Goal: Transaction & Acquisition: Obtain resource

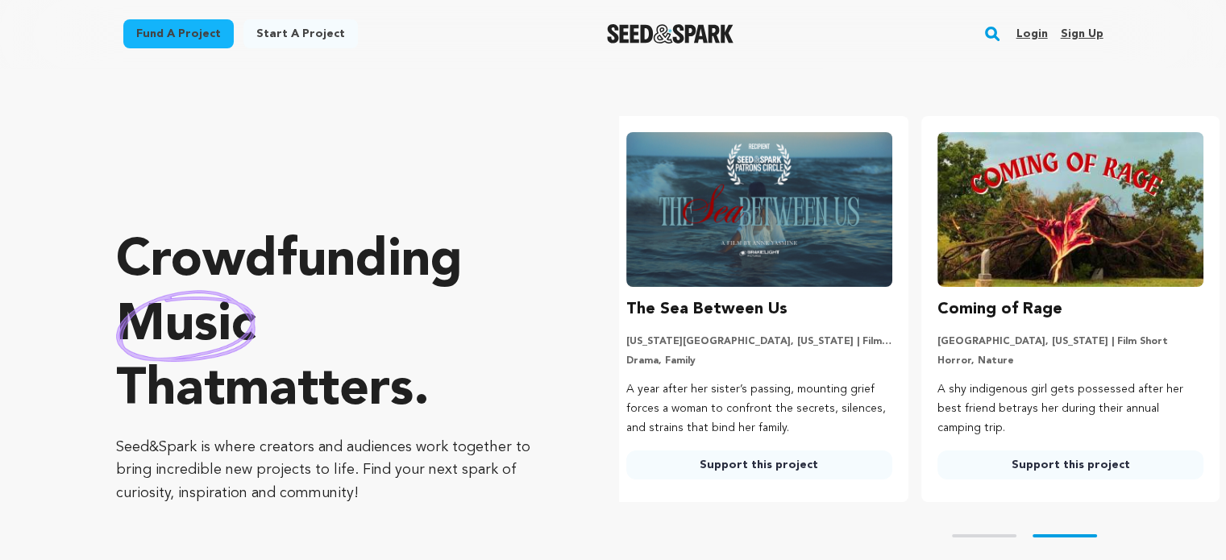
scroll to position [0, 324]
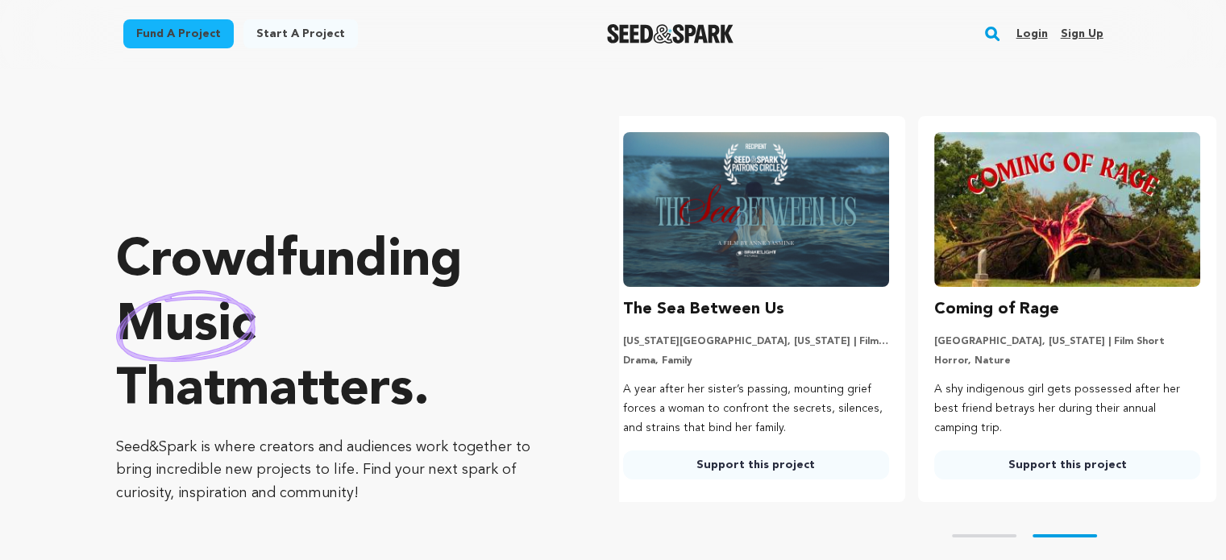
click at [762, 241] on img at bounding box center [756, 209] width 266 height 155
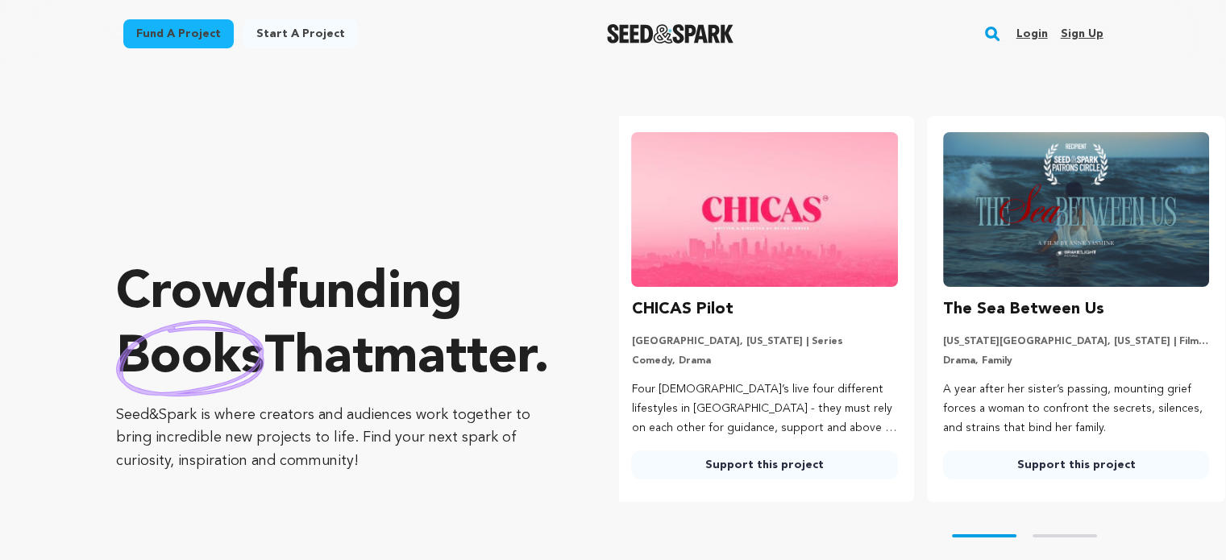
scroll to position [0, 0]
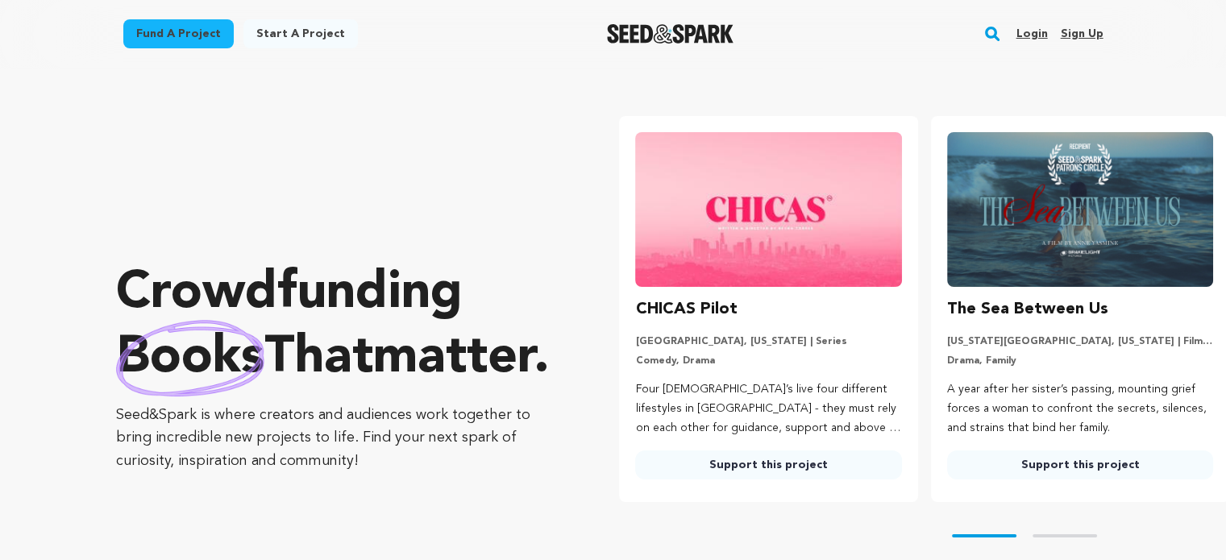
click at [988, 310] on h3 "The Sea Between Us" at bounding box center [1027, 310] width 161 height 26
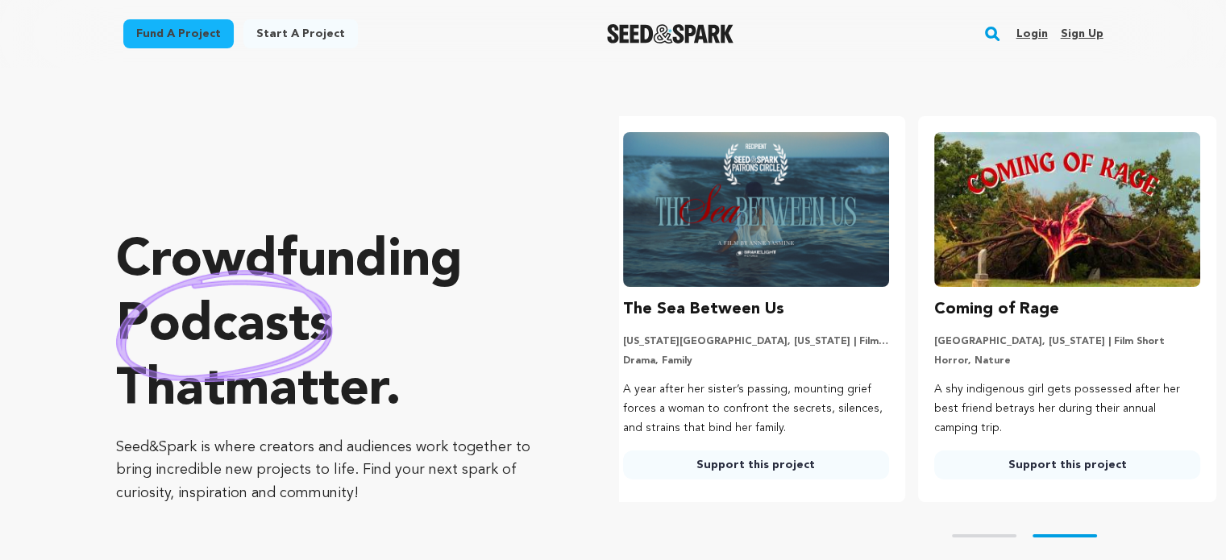
scroll to position [0, 324]
click at [814, 271] on img at bounding box center [756, 209] width 266 height 155
click at [813, 208] on img at bounding box center [756, 209] width 266 height 155
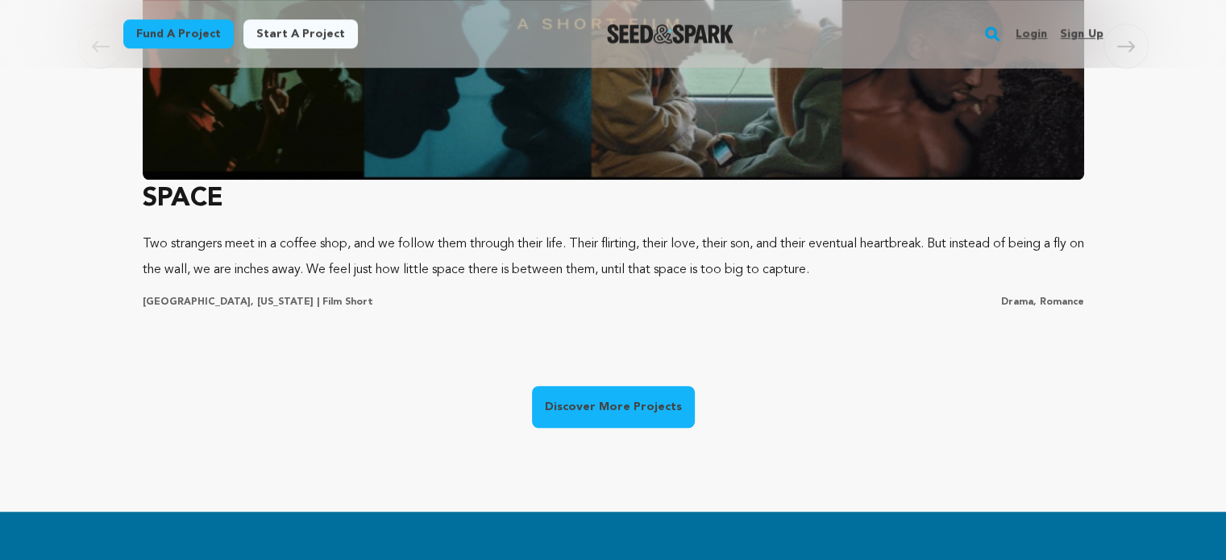
click at [624, 410] on link "Discover More Projects" at bounding box center [613, 407] width 163 height 42
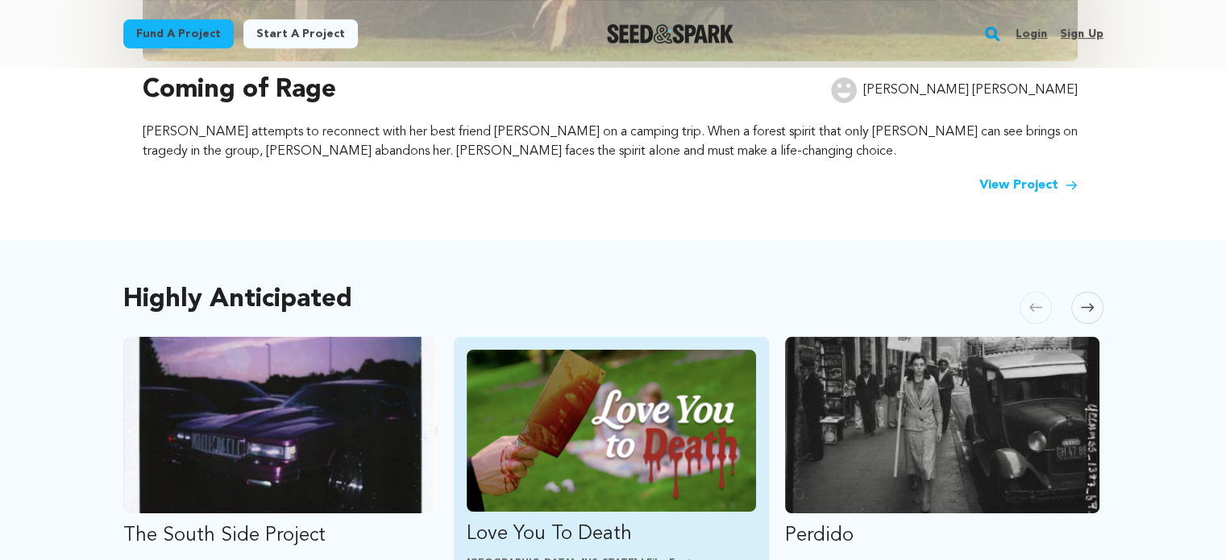
scroll to position [859, 0]
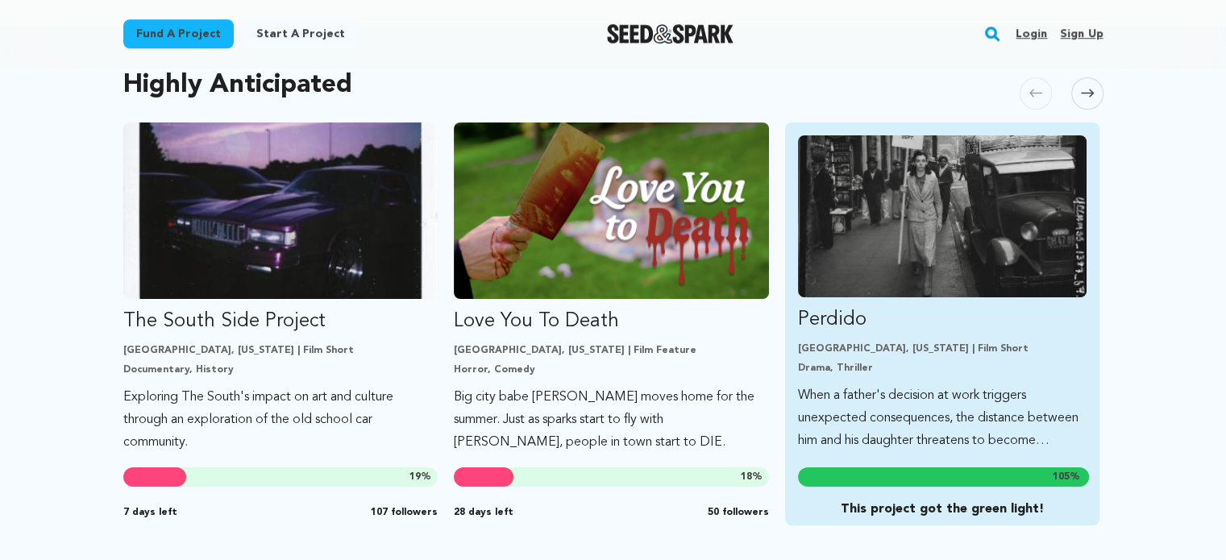
click at [906, 246] on img "Fund Perdido" at bounding box center [942, 216] width 289 height 162
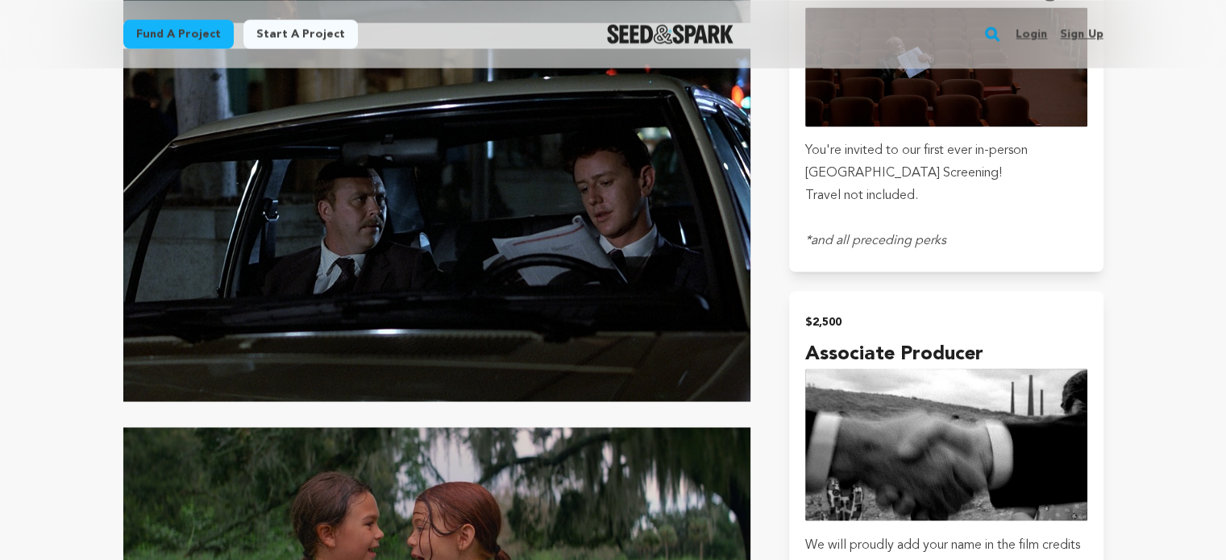
scroll to position [2580, 0]
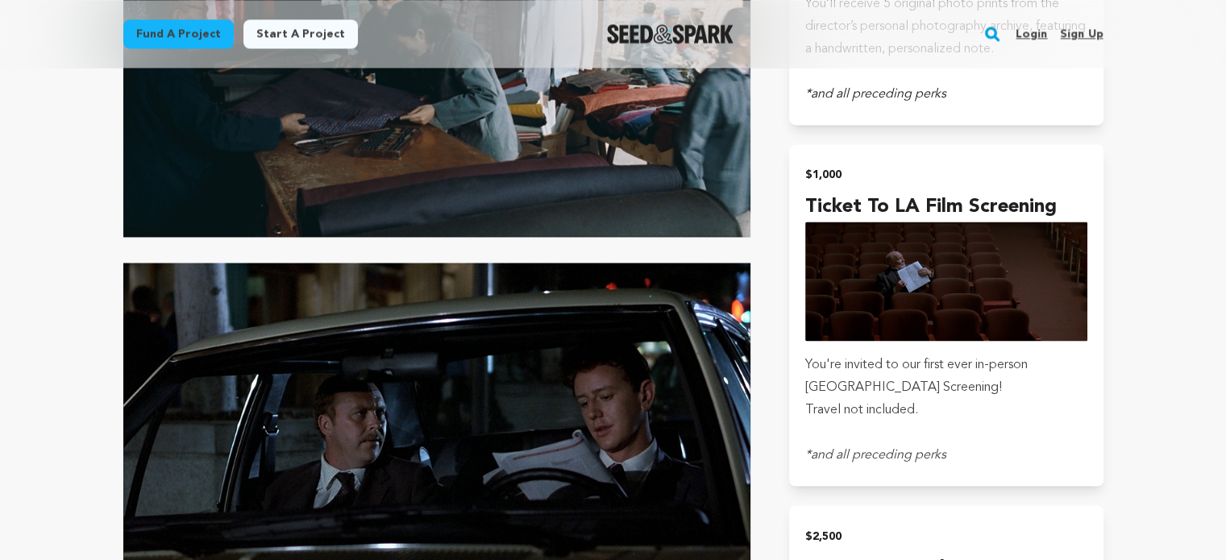
click at [318, 394] on img at bounding box center [437, 439] width 628 height 353
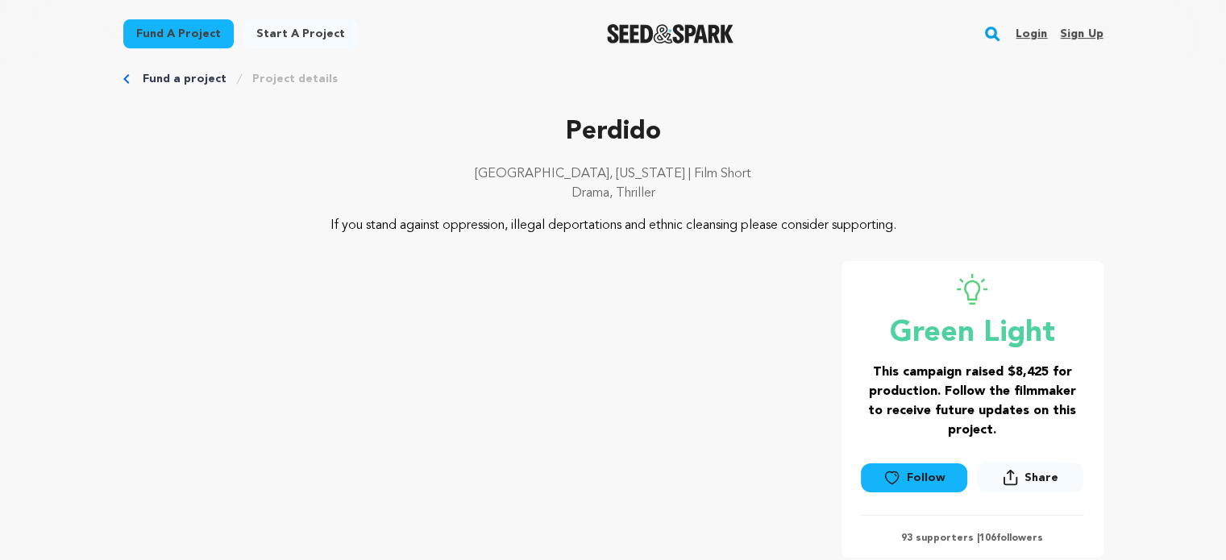
scroll to position [0, 0]
